Goal: Communication & Community: Participate in discussion

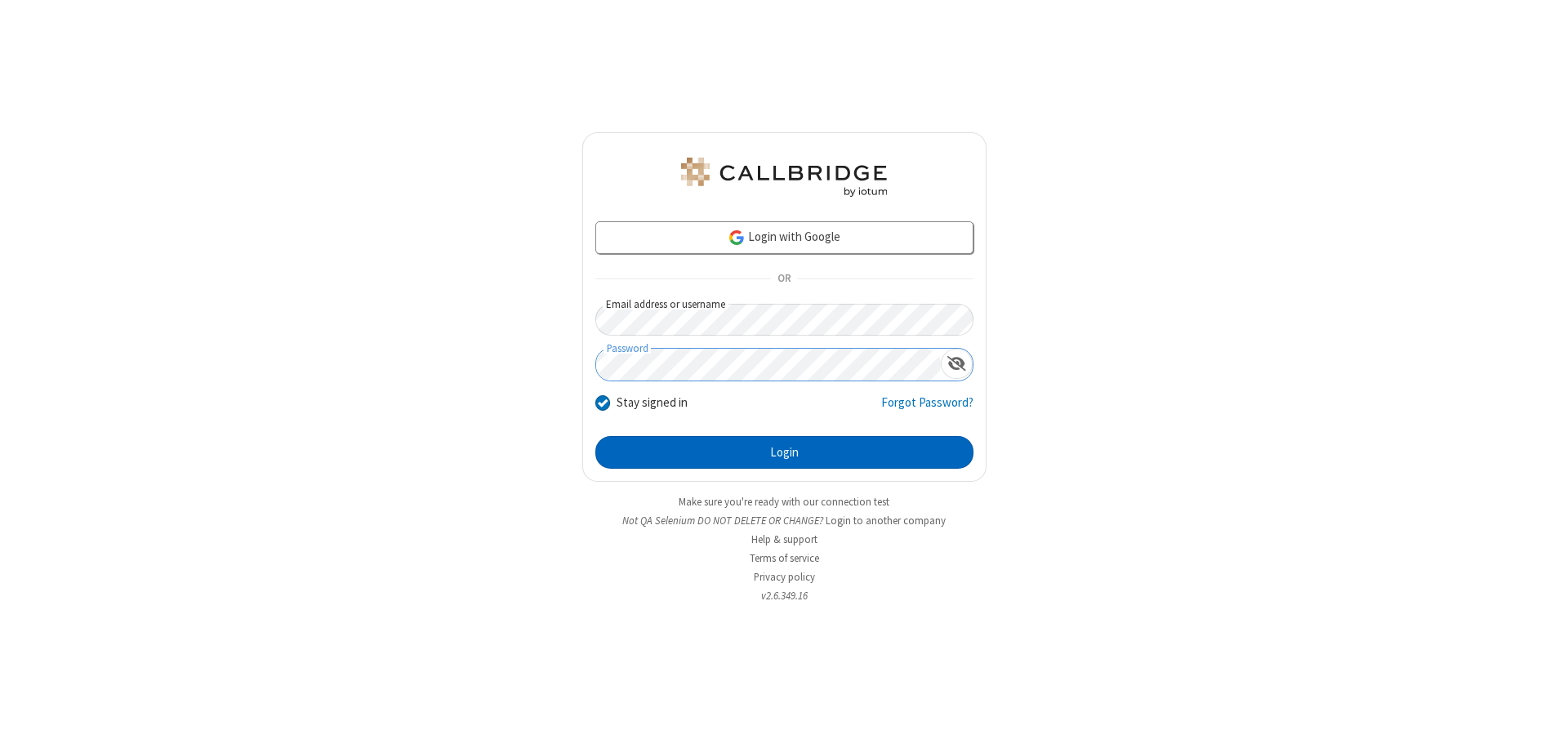
click at [784, 452] on button "Login" at bounding box center [784, 452] width 378 height 33
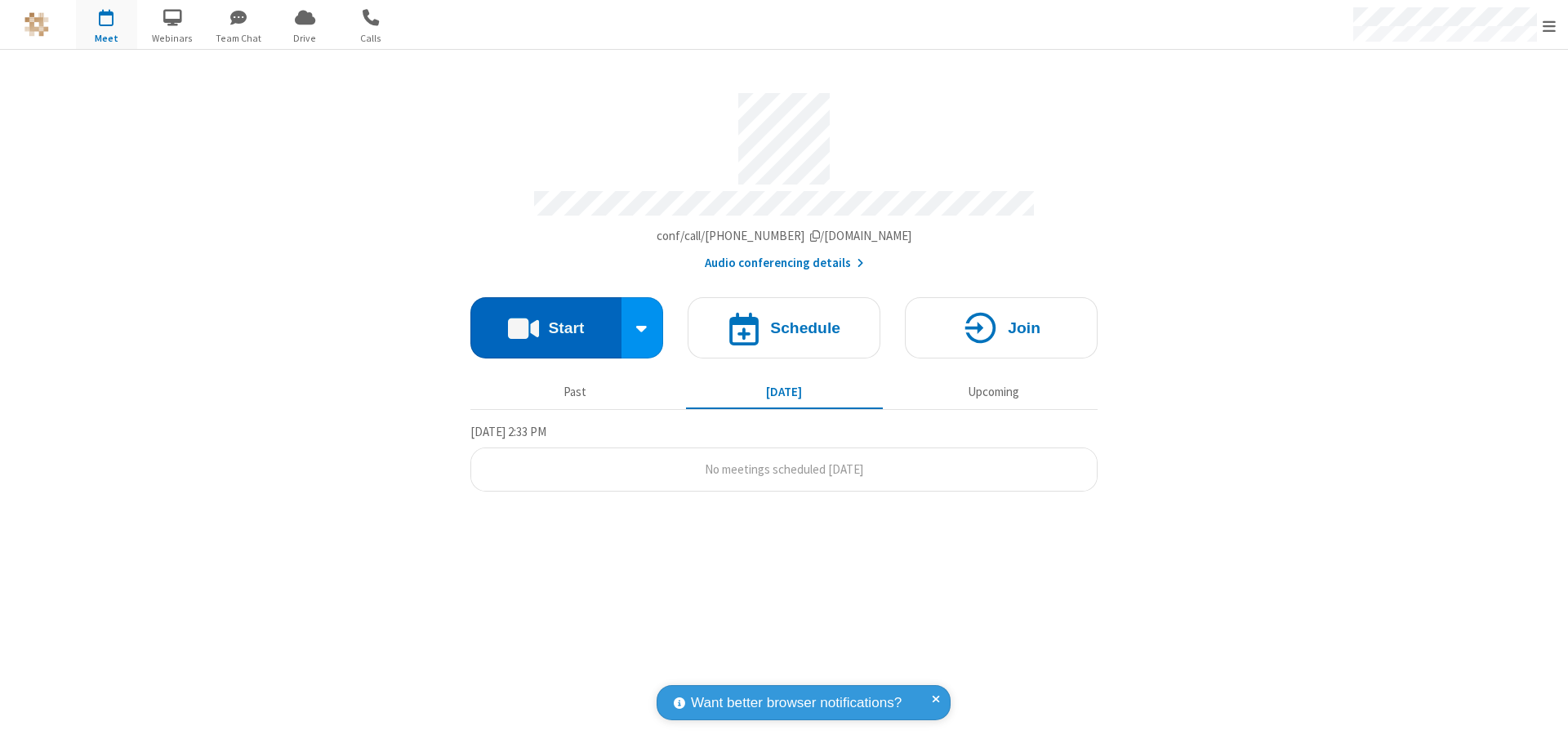
click at [546, 320] on button "Start" at bounding box center [546, 328] width 151 height 62
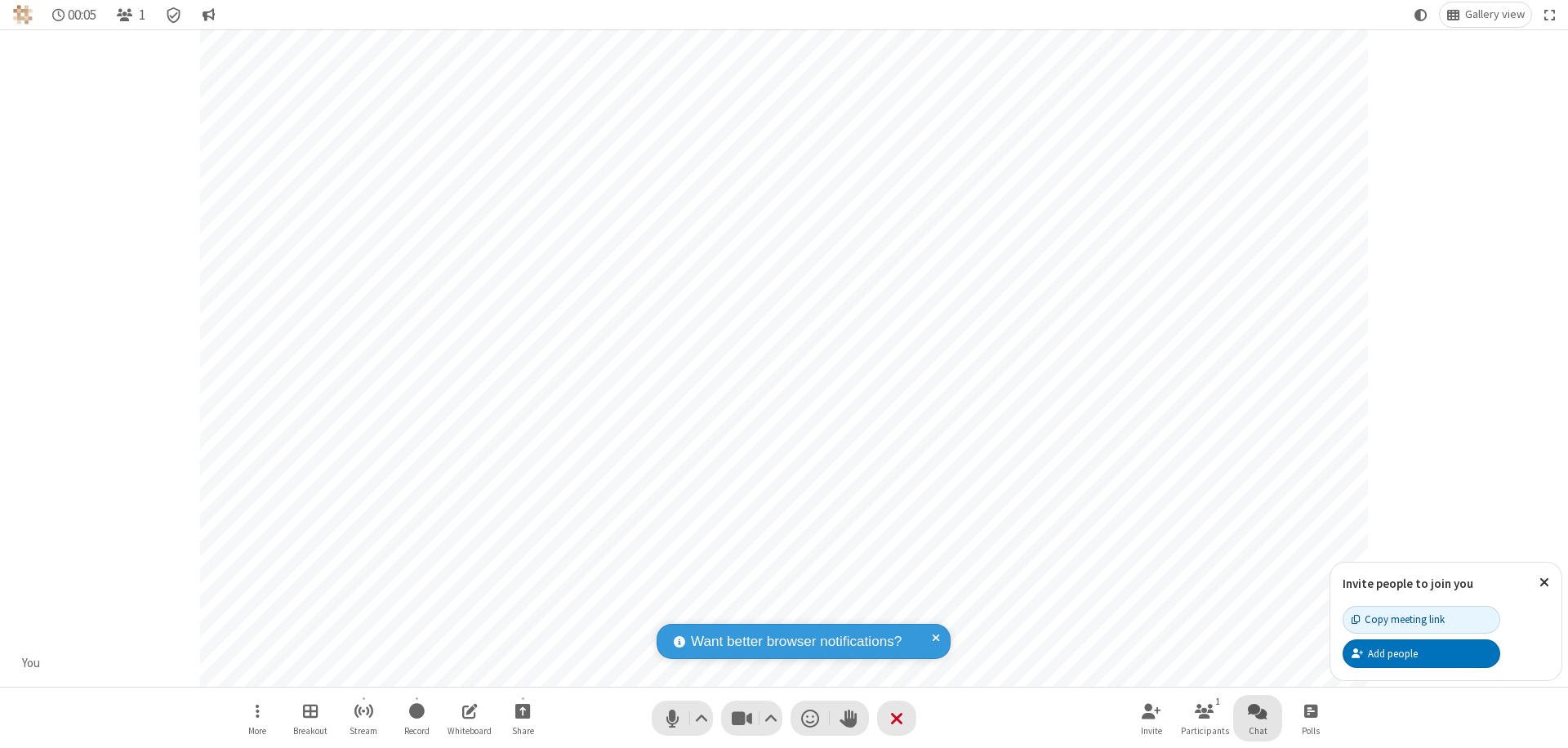
click at [1258, 710] on span "Open chat" at bounding box center [1258, 710] width 20 height 21
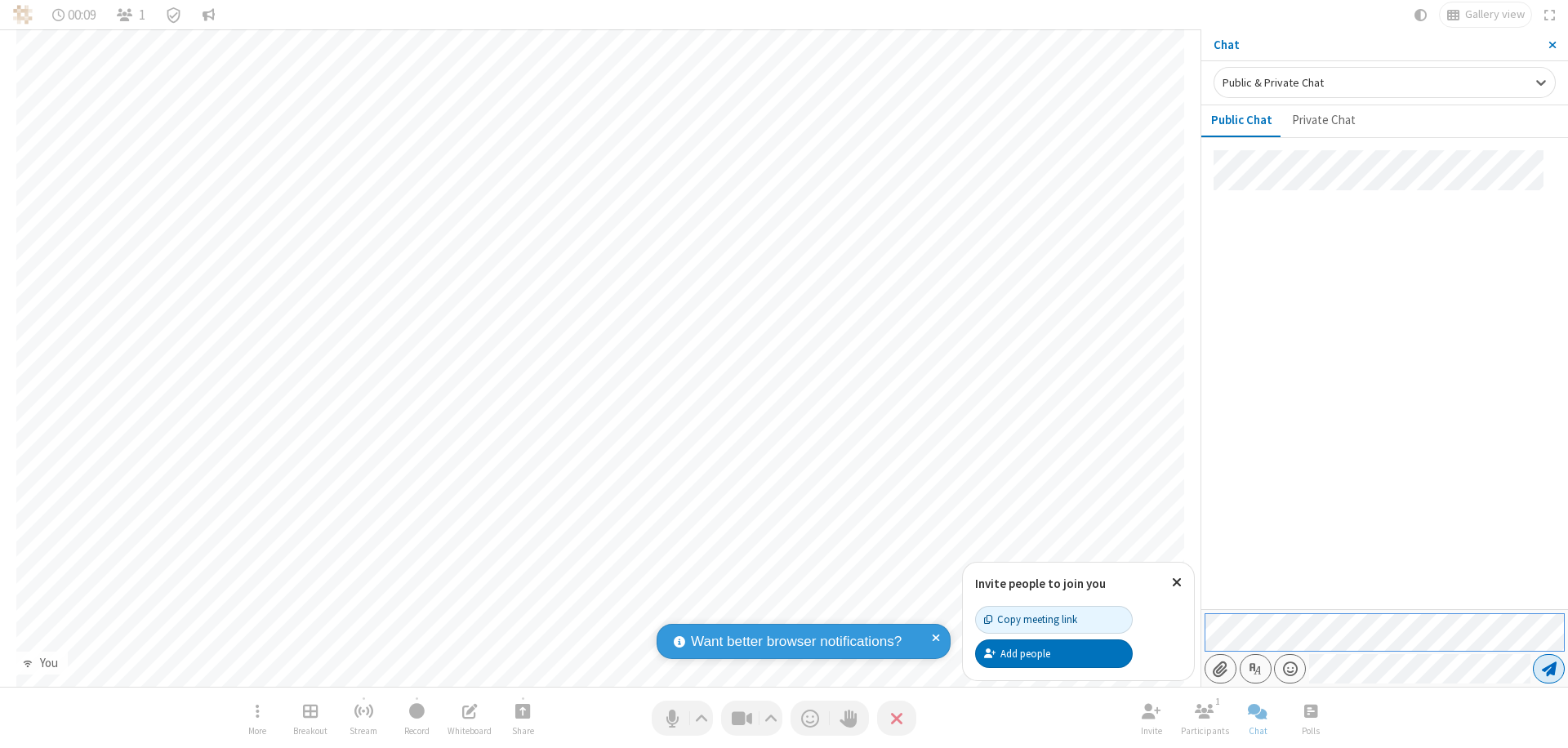
click at [1548, 669] on span "Send message" at bounding box center [1549, 668] width 14 height 16
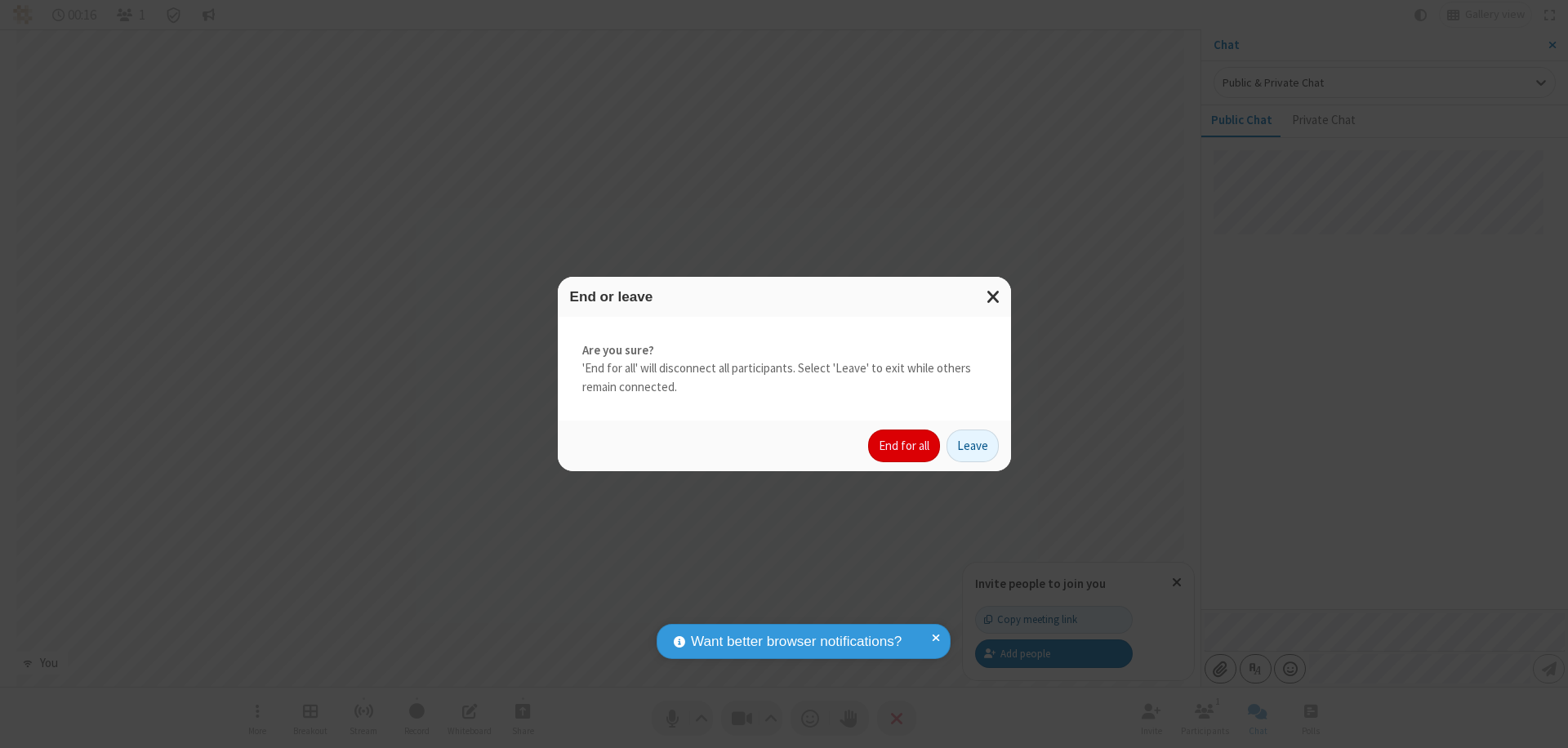
click at [905, 446] on button "End for all" at bounding box center [904, 446] width 71 height 33
